Goal: Task Accomplishment & Management: Manage account settings

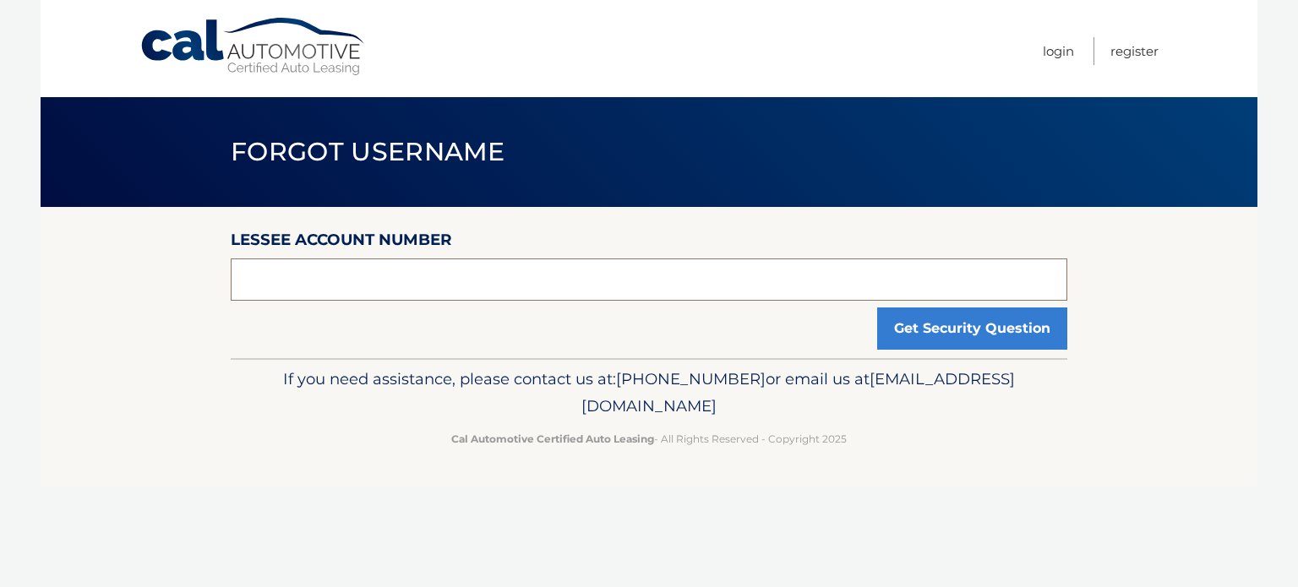
click at [494, 280] on input "text" at bounding box center [649, 280] width 837 height 42
type input "250911"
click at [877, 308] on button "Get Security Question" at bounding box center [972, 329] width 190 height 42
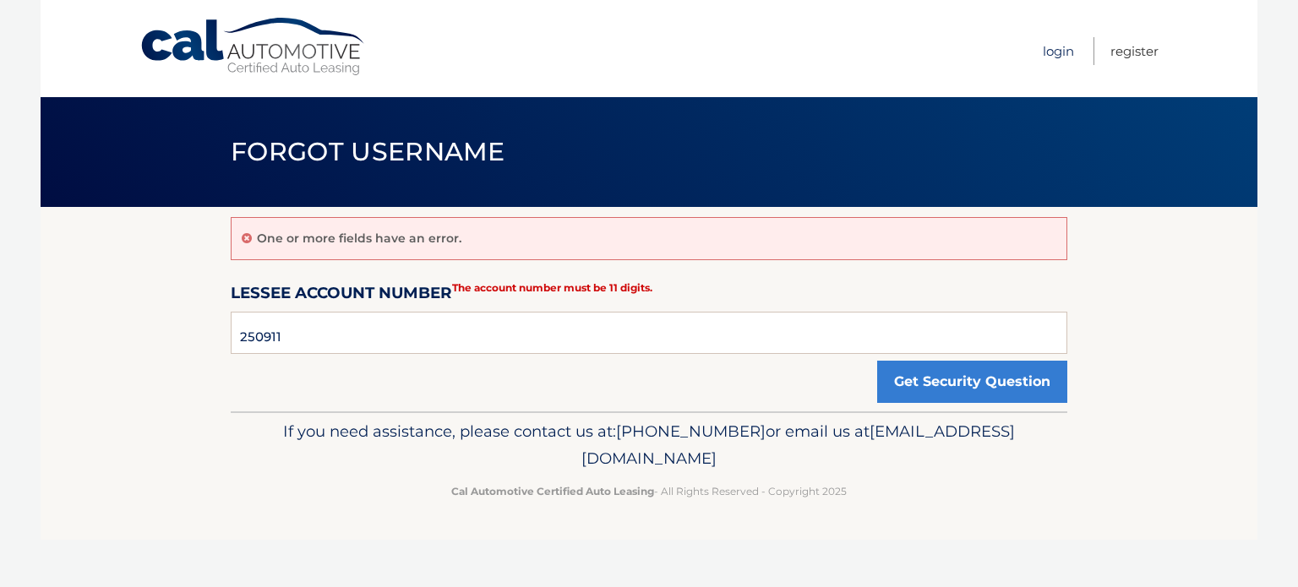
click at [1056, 50] on link "Login" at bounding box center [1058, 51] width 31 height 28
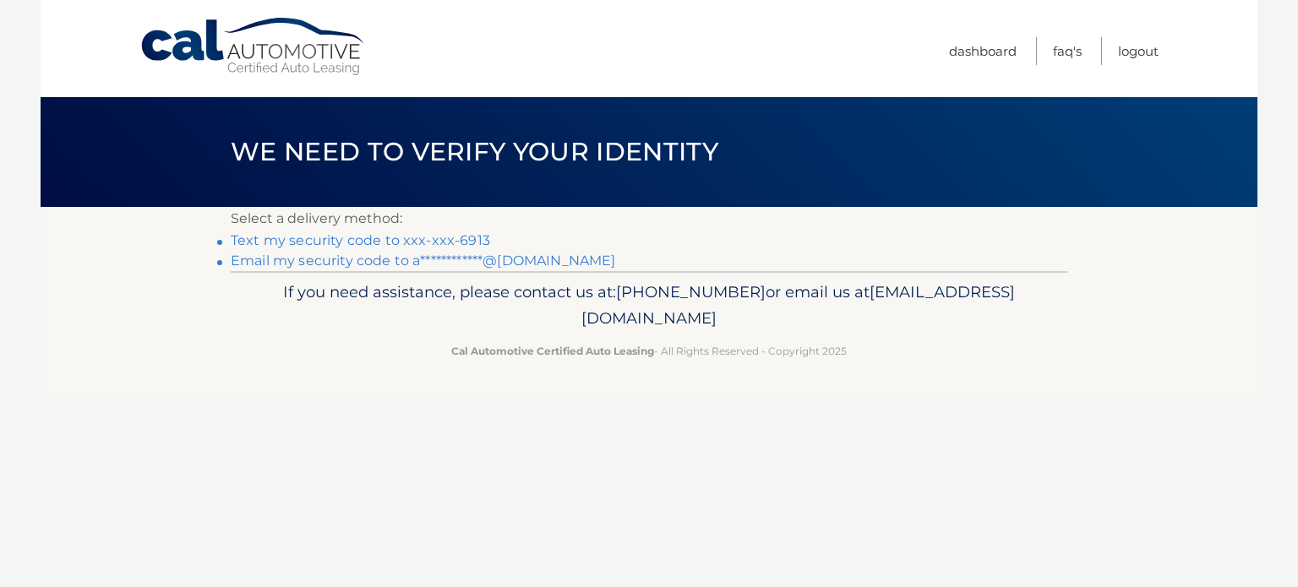
click at [448, 243] on link "Text my security code to xxx-xxx-6913" at bounding box center [360, 240] width 259 height 16
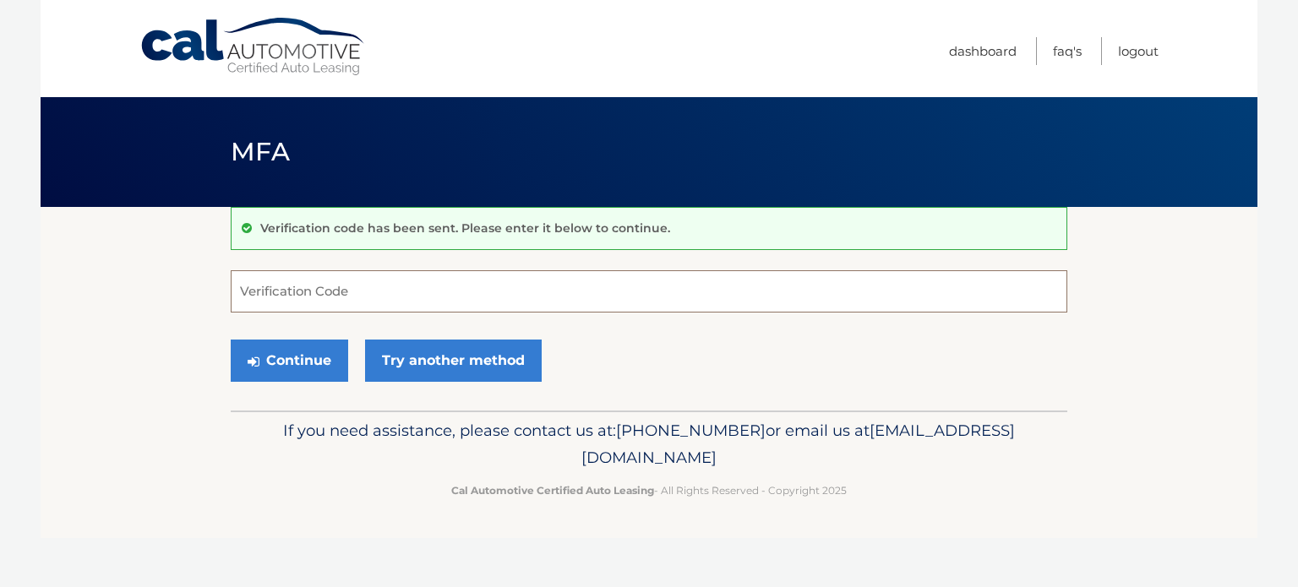
click at [377, 304] on input "Verification Code" at bounding box center [649, 291] width 837 height 42
type input "316638"
click at [231, 340] on button "Continue" at bounding box center [289, 361] width 117 height 42
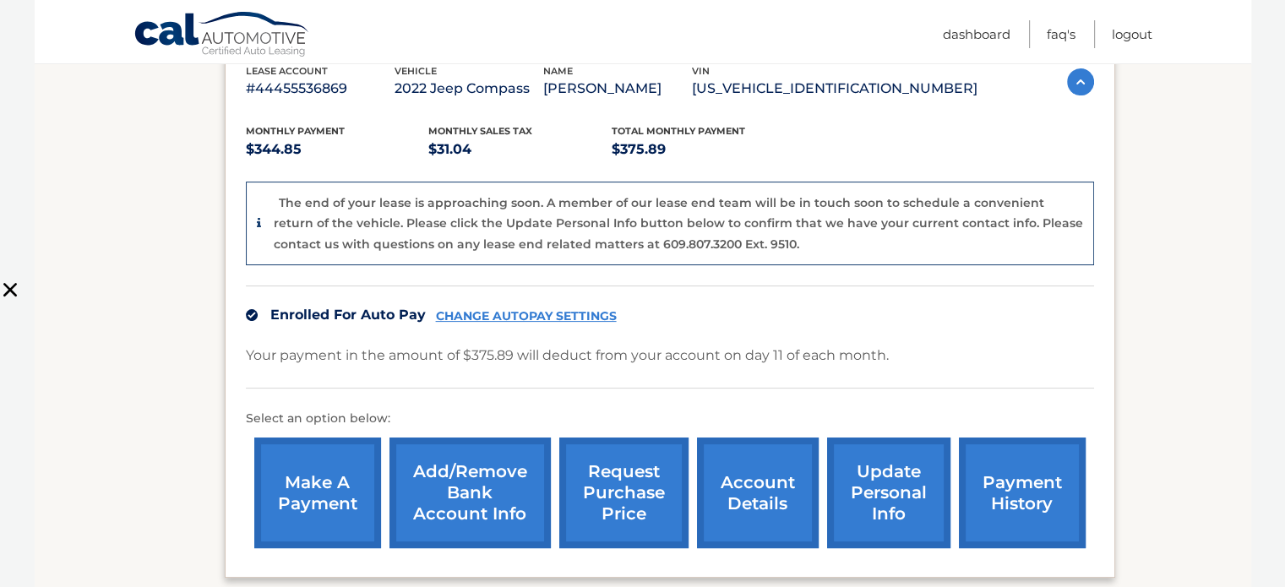
scroll to position [334, 0]
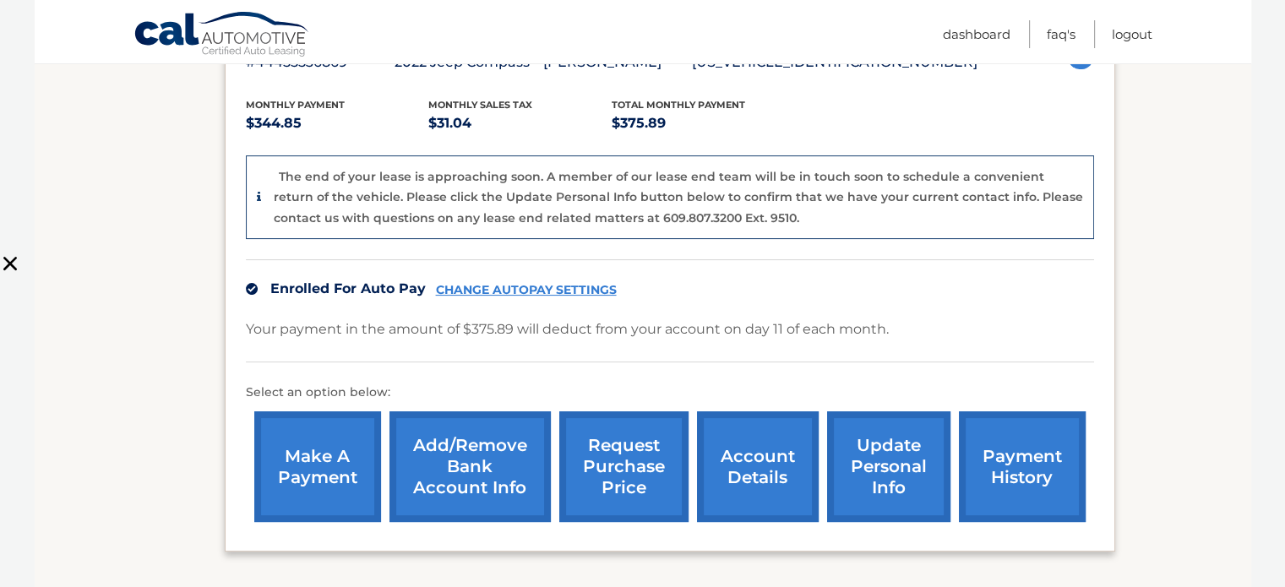
click at [747, 452] on link "account details" at bounding box center [758, 467] width 122 height 111
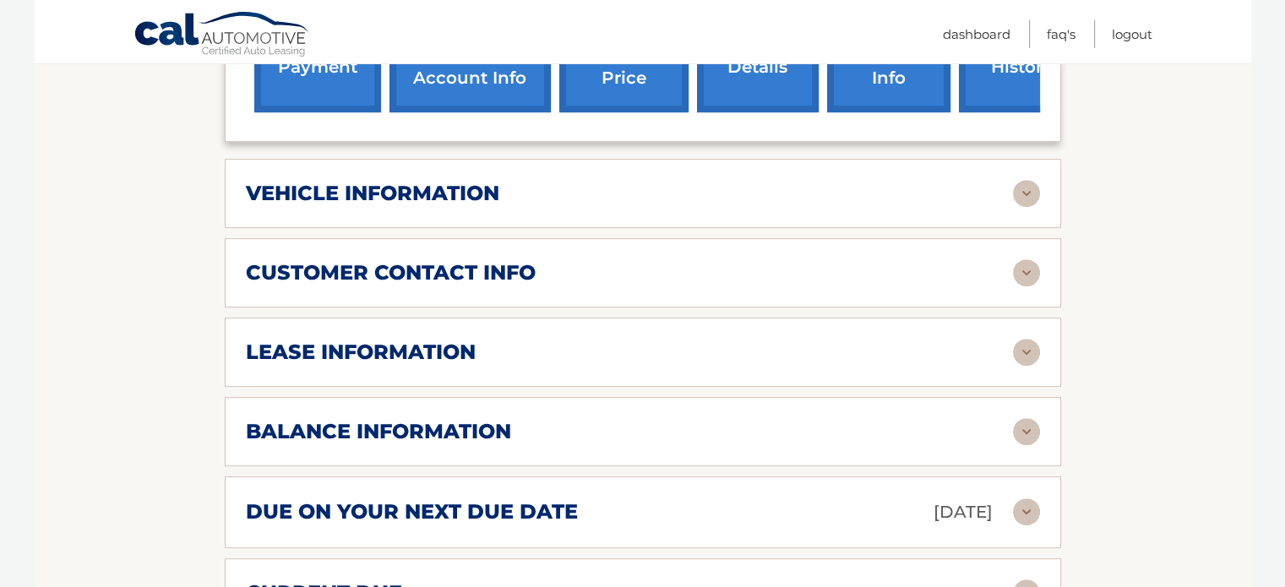
scroll to position [752, 0]
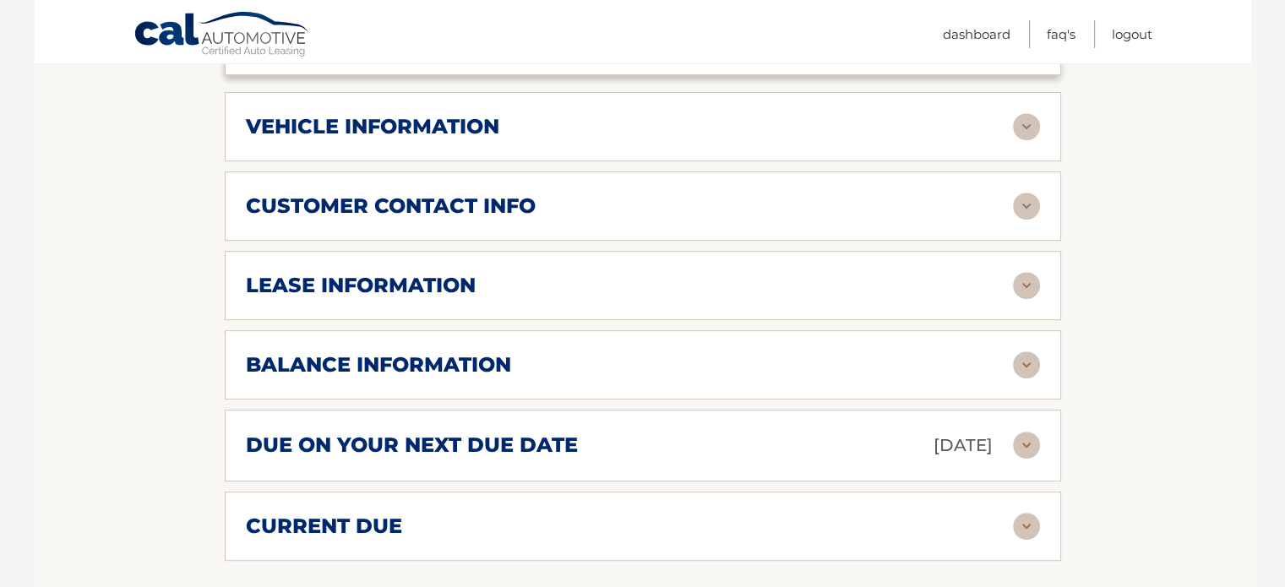
click at [1019, 272] on img at bounding box center [1026, 285] width 27 height 27
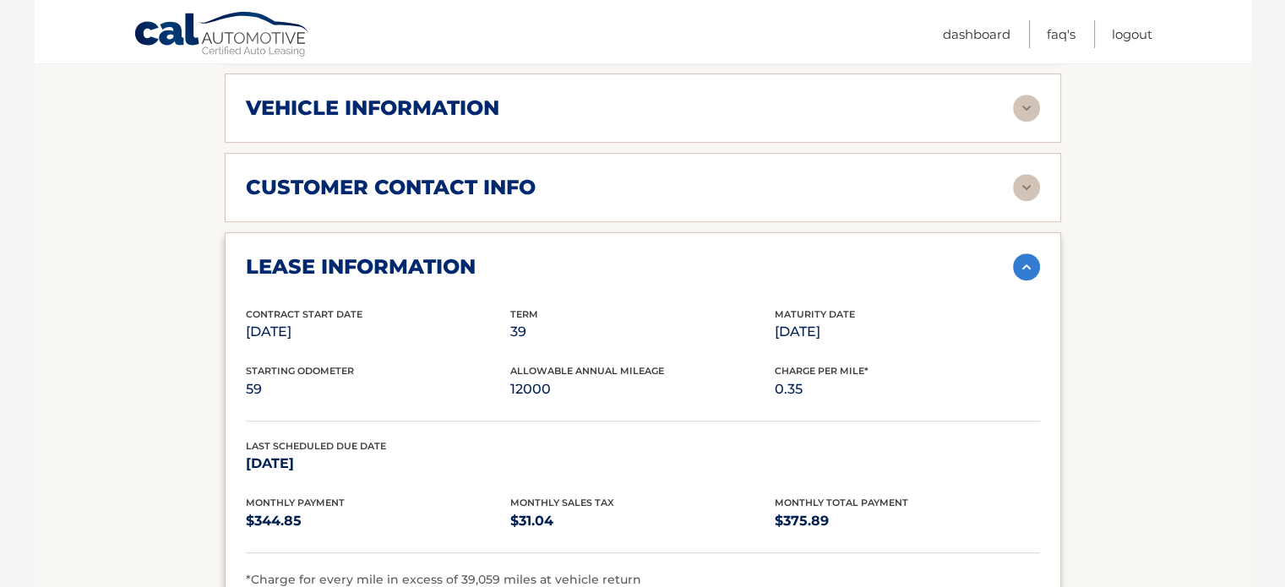
scroll to position [771, 0]
